Goal: Task Accomplishment & Management: Use online tool/utility

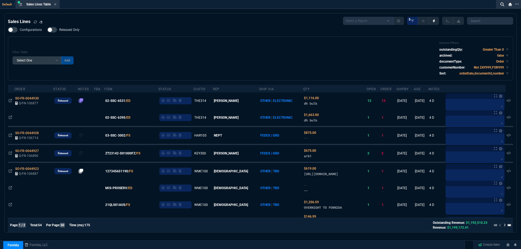
select select
click at [70, 31] on span "Released Only" at bounding box center [69, 30] width 20 height 4
click at [47, 30] on input "Released Only" at bounding box center [47, 30] width 0 height 0
click at [234, 55] on div "Filter Table Select One Add Filter () Age () ATS () Cond (itemVariantCode) Cust…" at bounding box center [260, 58] width 496 height 35
click at [135, 40] on div "Filter Table Select One Add Filter () Age () ATS () Cond (itemVariantCode) Cust…" at bounding box center [260, 59] width 505 height 44
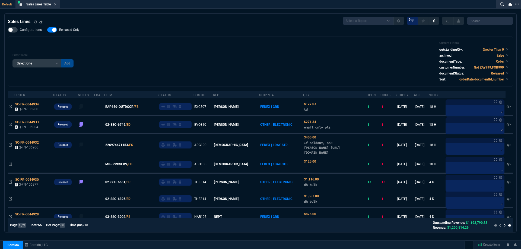
click at [76, 32] on span "Released Only" at bounding box center [69, 30] width 20 height 4
click at [47, 30] on input "Released Only" at bounding box center [47, 30] width 0 height 0
checkbox input "false"
click at [226, 54] on div "Filter Table Select One Add Filter () Age () ATS () Cond (itemVariantCode) Cust…" at bounding box center [260, 61] width 496 height 41
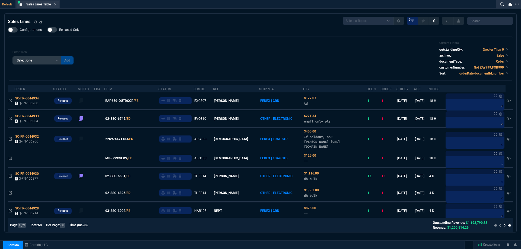
click at [55, 3] on div "Sales Lines Table Sales Line" at bounding box center [41, 4] width 30 height 5
click at [56, 4] on icon at bounding box center [55, 4] width 2 height 3
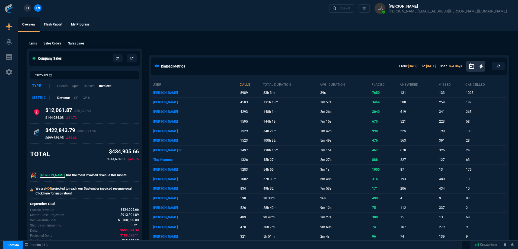
click at [28, 8] on span "ZT" at bounding box center [28, 8] width 4 height 5
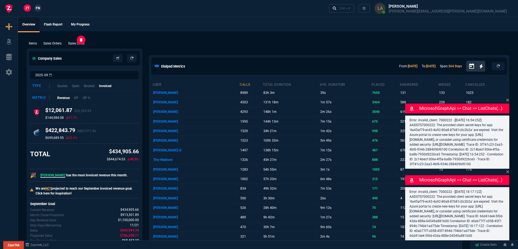
click at [82, 44] on p "Sales Lines" at bounding box center [76, 43] width 16 height 5
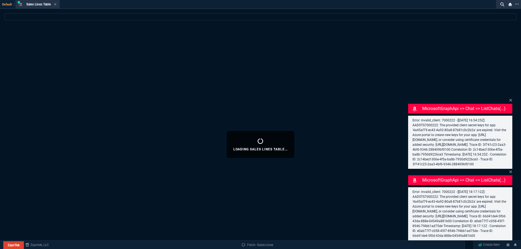
select select
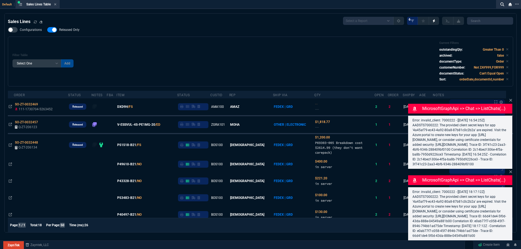
click at [71, 31] on span "Released Only" at bounding box center [69, 30] width 20 height 4
click at [47, 30] on input "Released Only" at bounding box center [47, 30] width 0 height 0
checkbox input "false"
click at [157, 47] on div "Filter Table Select One Add Filter () Age () ATS () Cond (itemVariantCode) Cust…" at bounding box center [260, 61] width 496 height 41
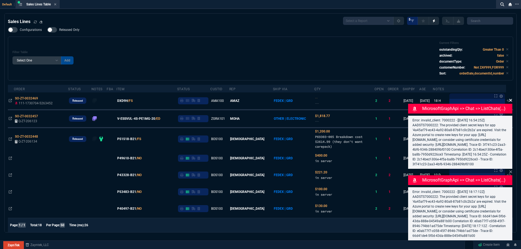
click at [511, 99] on icon at bounding box center [510, 100] width 3 height 3
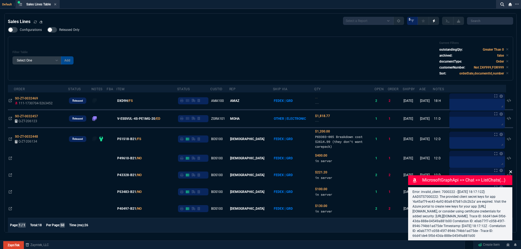
click at [510, 170] on icon at bounding box center [510, 172] width 3 height 4
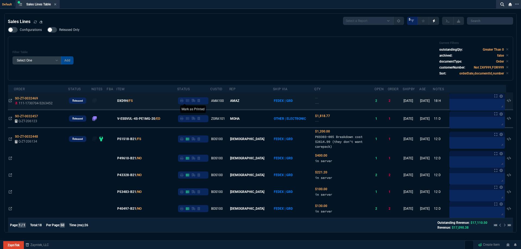
click at [183, 101] on icon at bounding box center [181, 100] width 3 height 3
